Goal: Check status

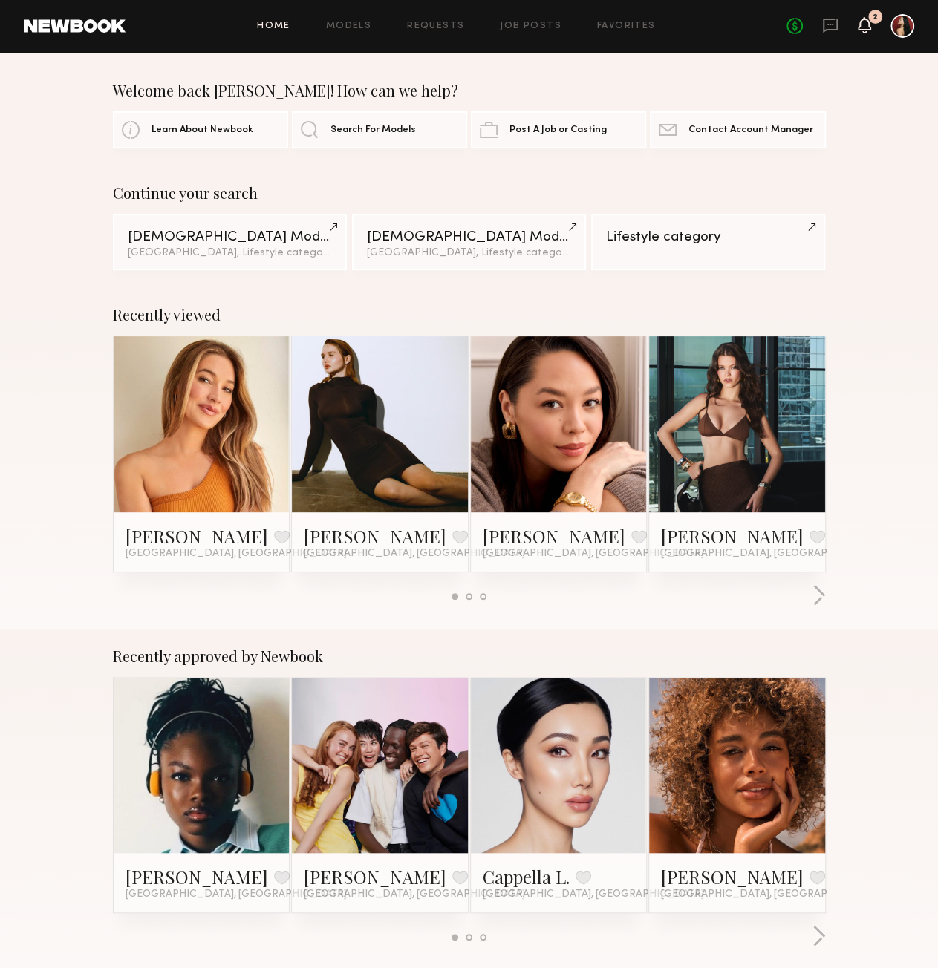
click at [858, 27] on icon at bounding box center [864, 24] width 12 height 10
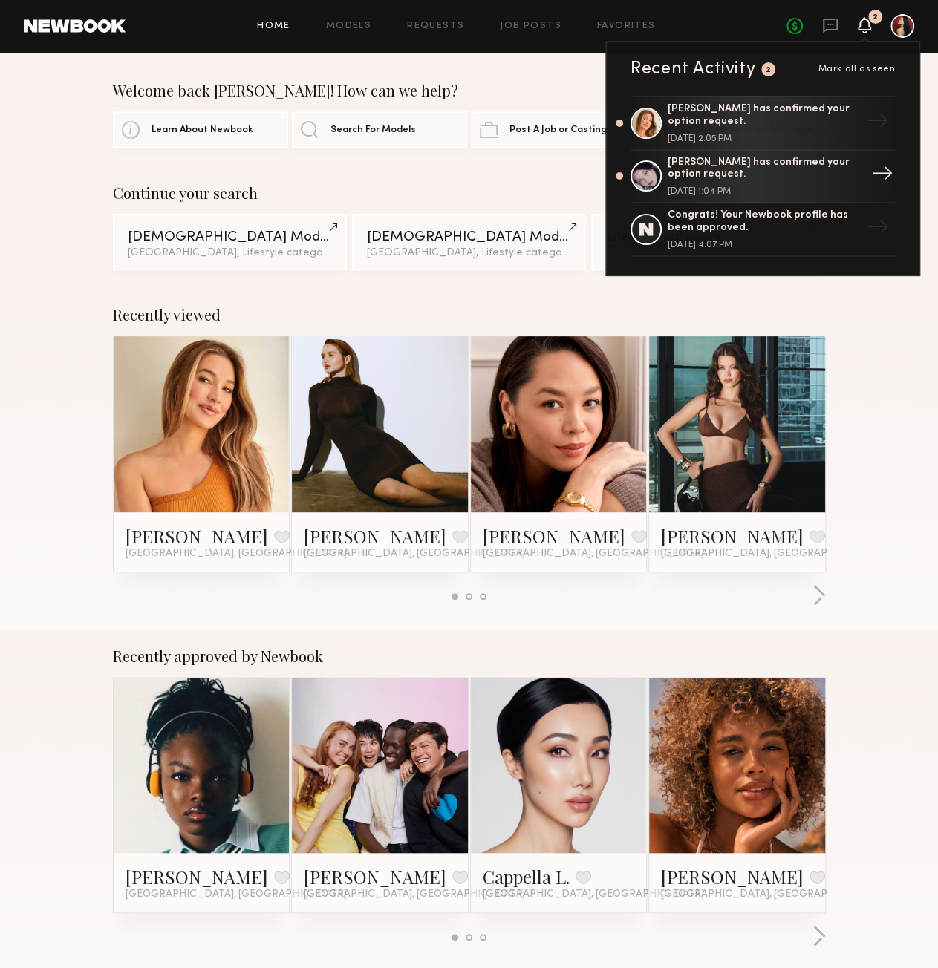
click at [809, 173] on div "[PERSON_NAME] has confirmed your option request." at bounding box center [764, 169] width 193 height 25
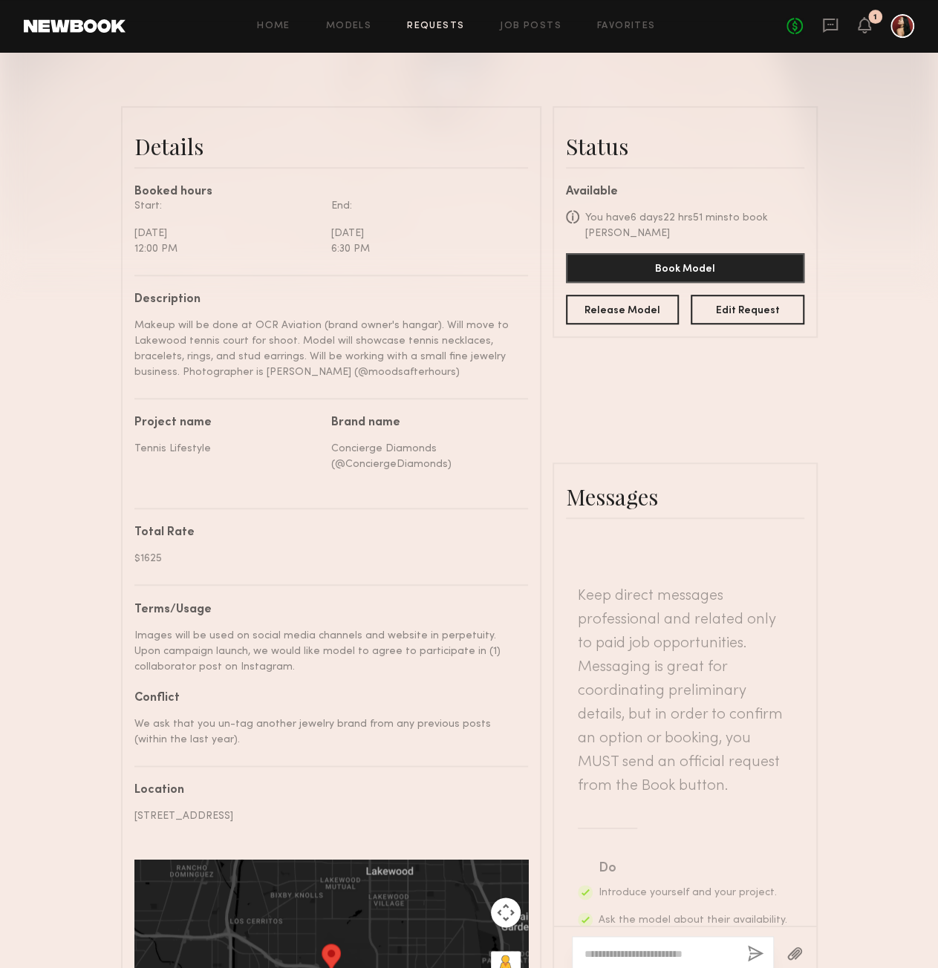
scroll to position [297, 0]
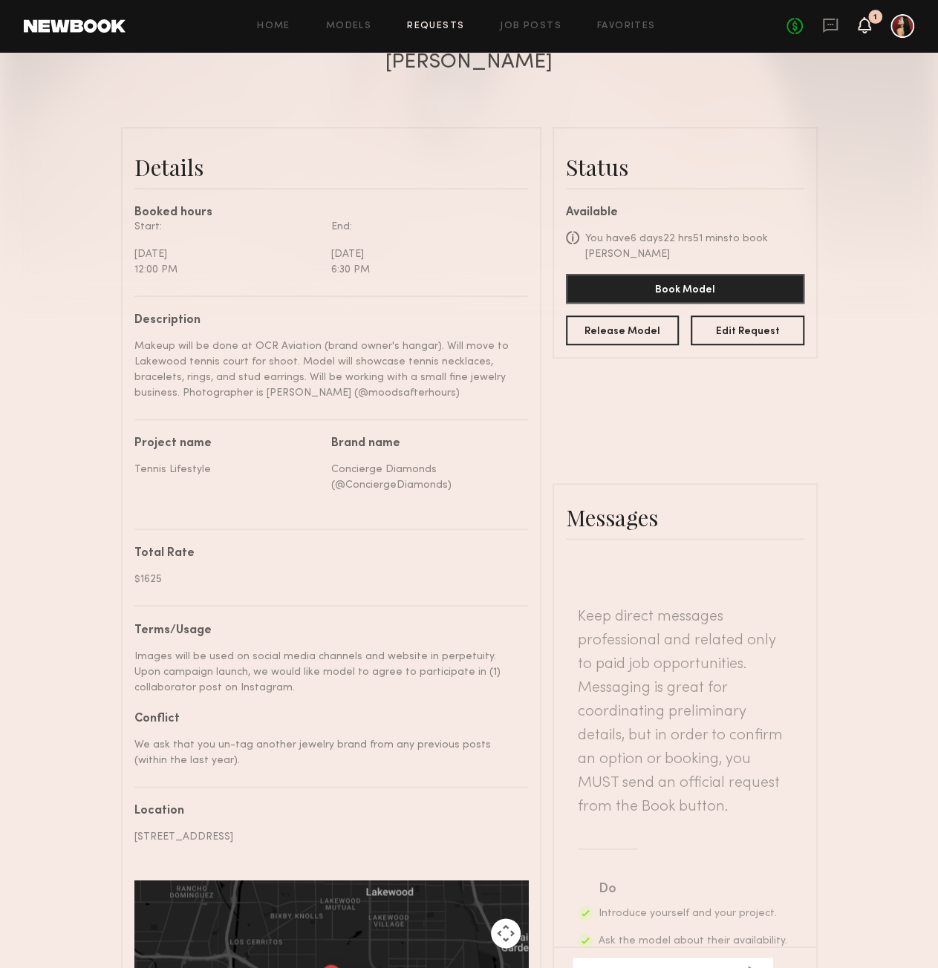
click at [864, 22] on icon at bounding box center [864, 24] width 12 height 10
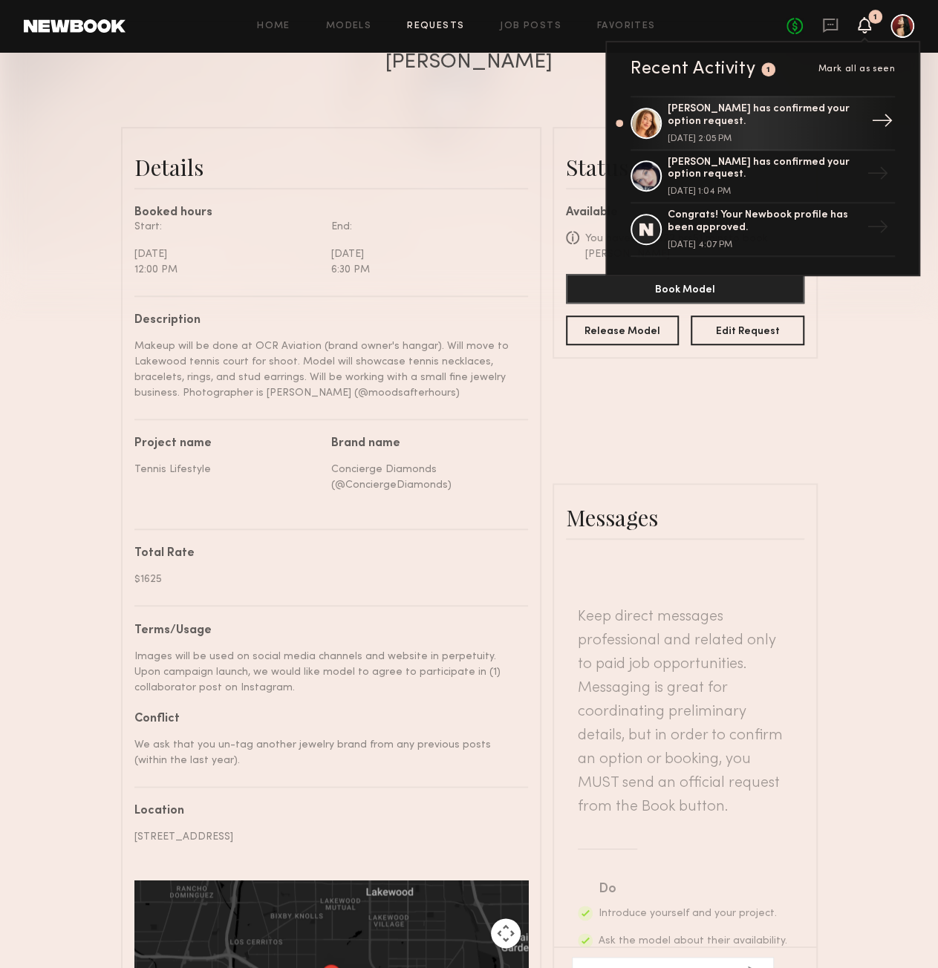
click at [719, 121] on div "[PERSON_NAME] has confirmed your option request." at bounding box center [764, 115] width 193 height 25
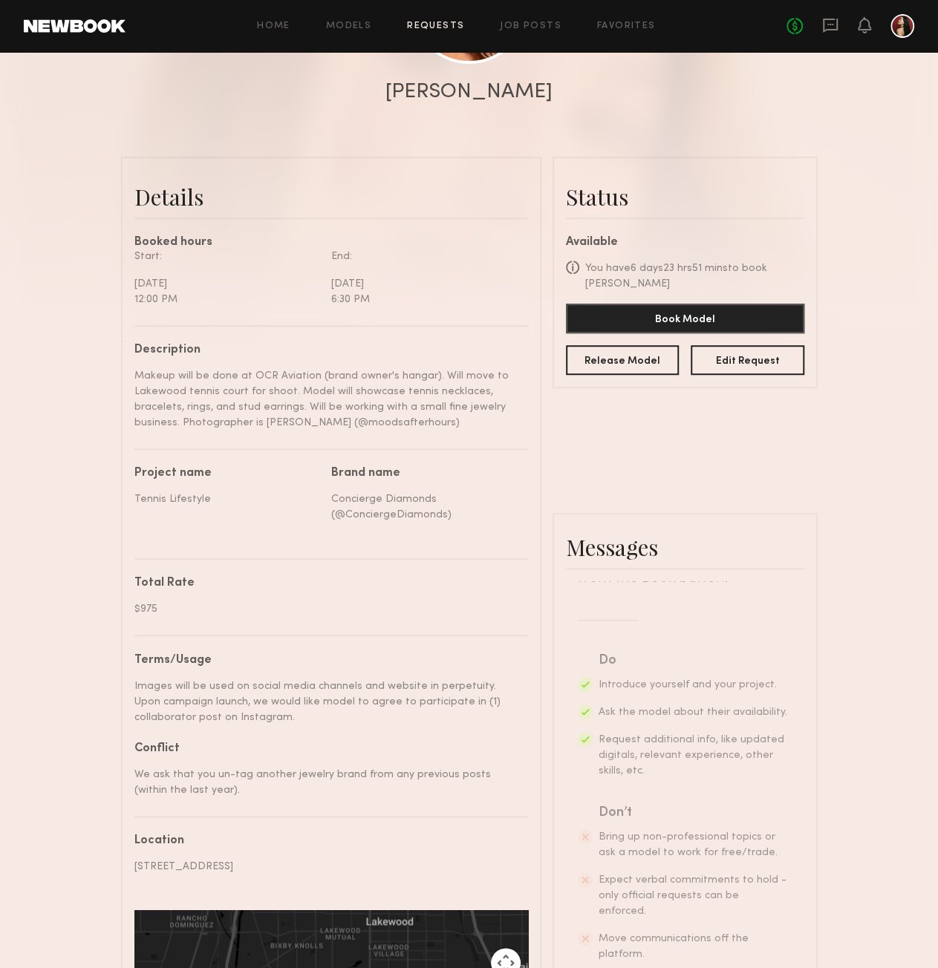
scroll to position [245, 0]
